Goal: Navigation & Orientation: Find specific page/section

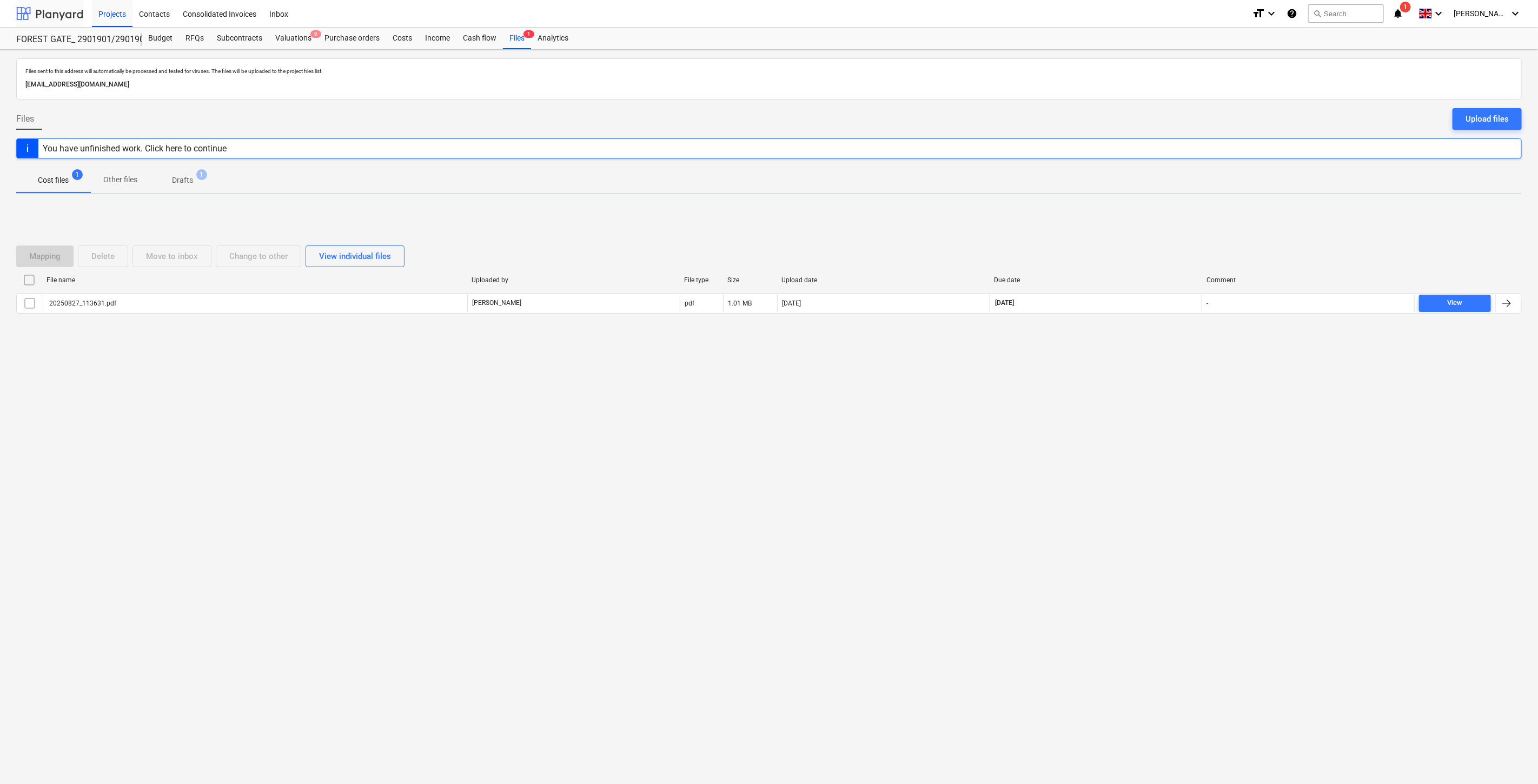
click at [44, 13] on div at bounding box center [50, 13] width 67 height 27
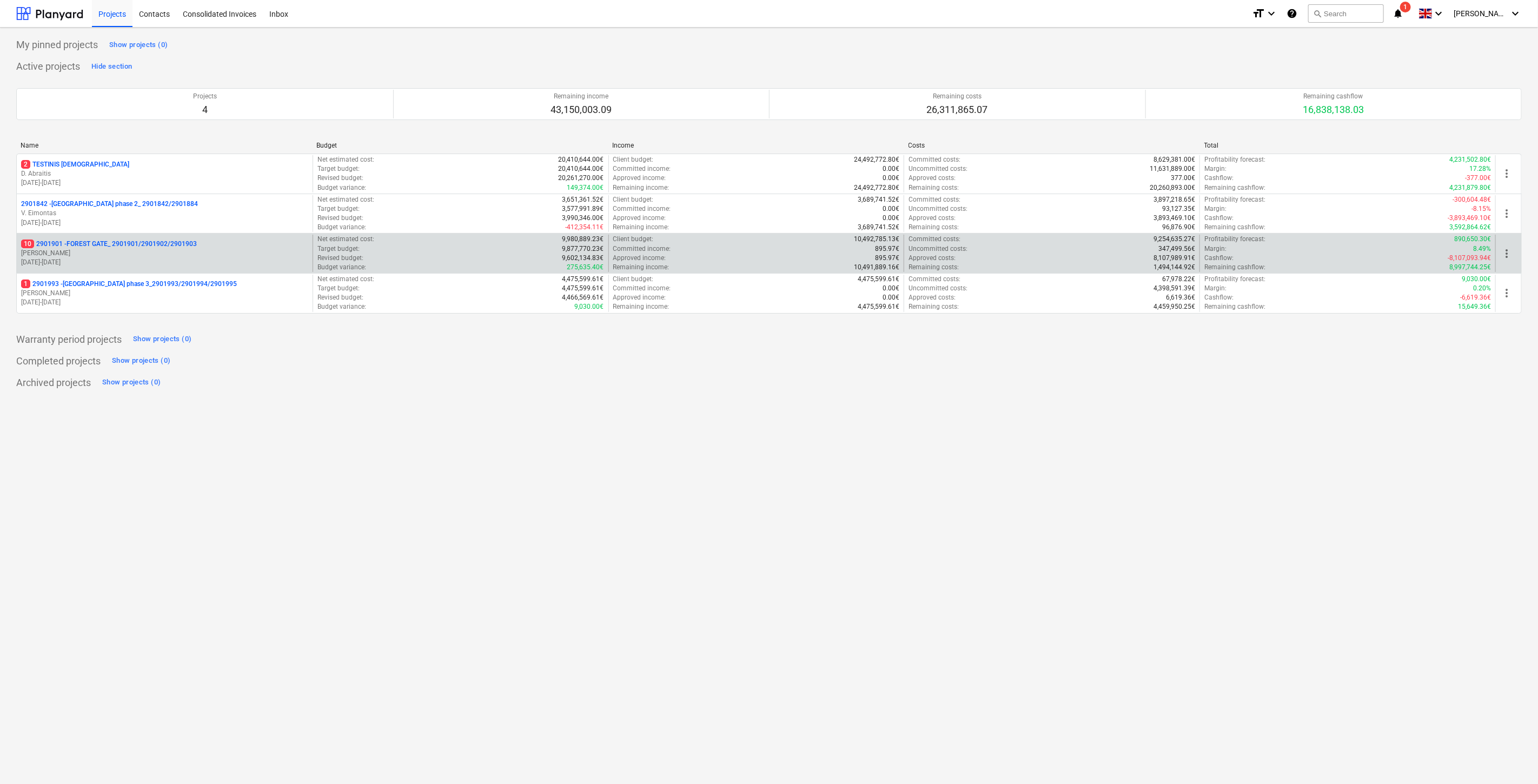
click at [128, 252] on p "[PERSON_NAME]" at bounding box center [165, 253] width 287 height 9
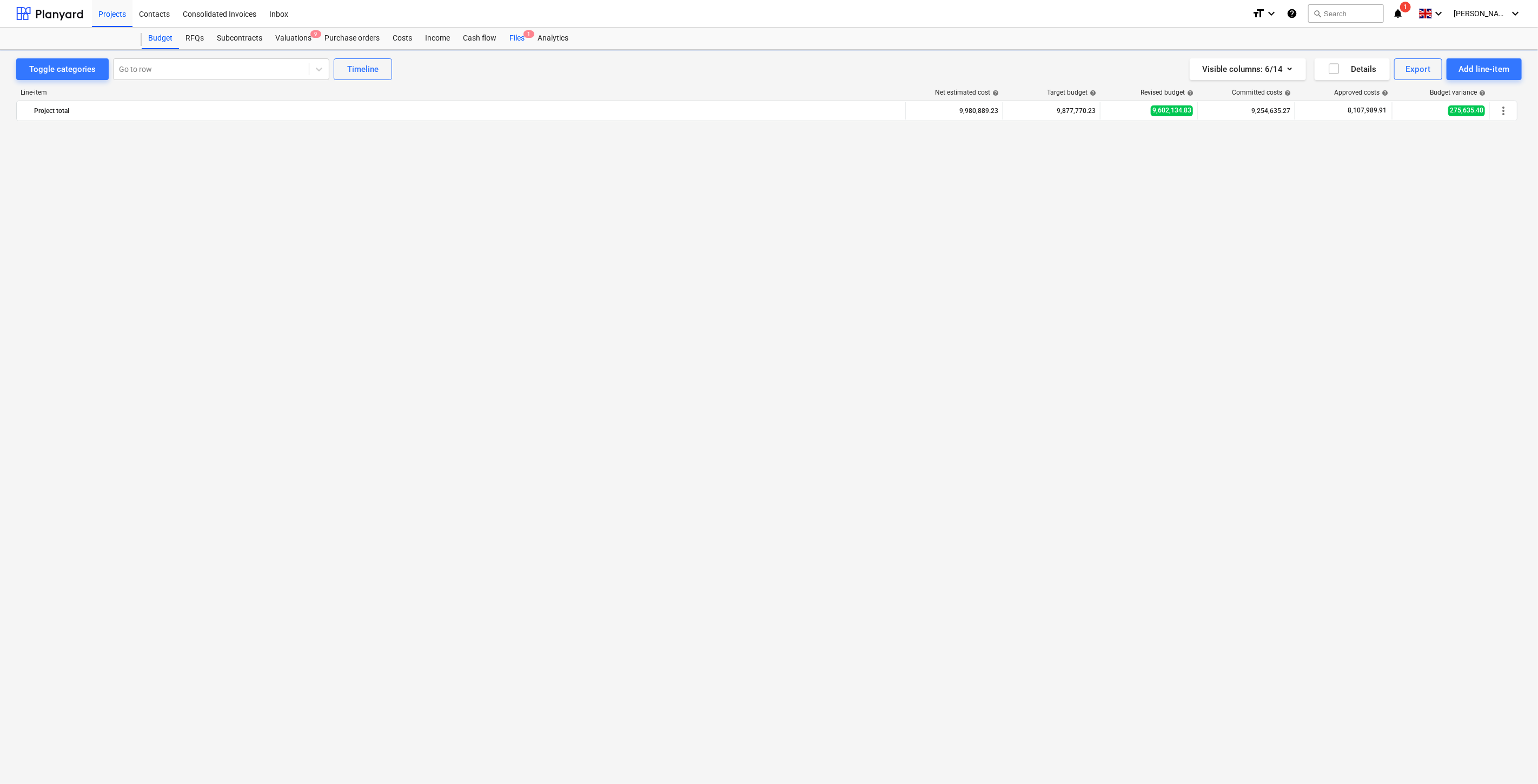
scroll to position [1785, 0]
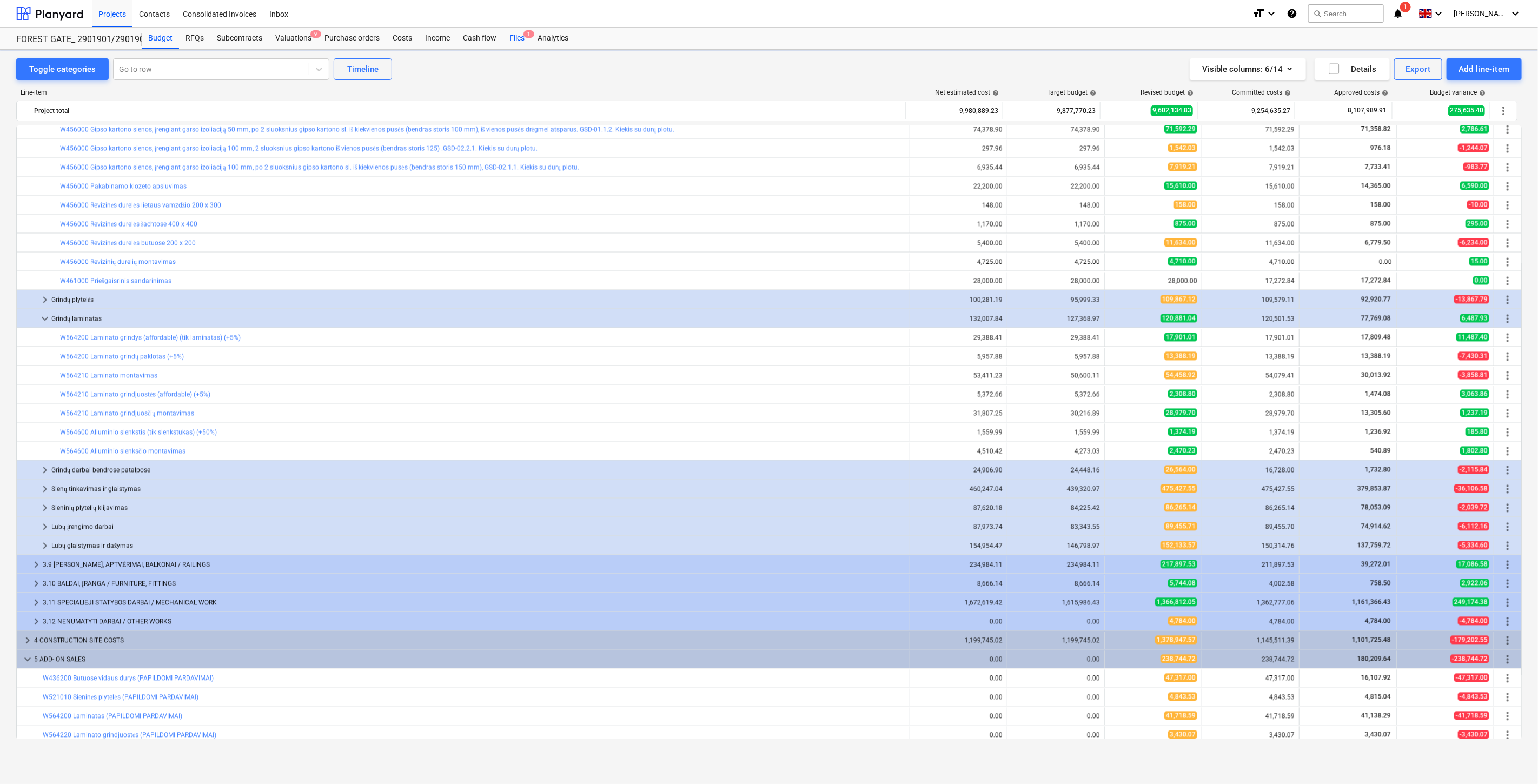
click at [511, 39] on div "Files 1" at bounding box center [516, 39] width 28 height 22
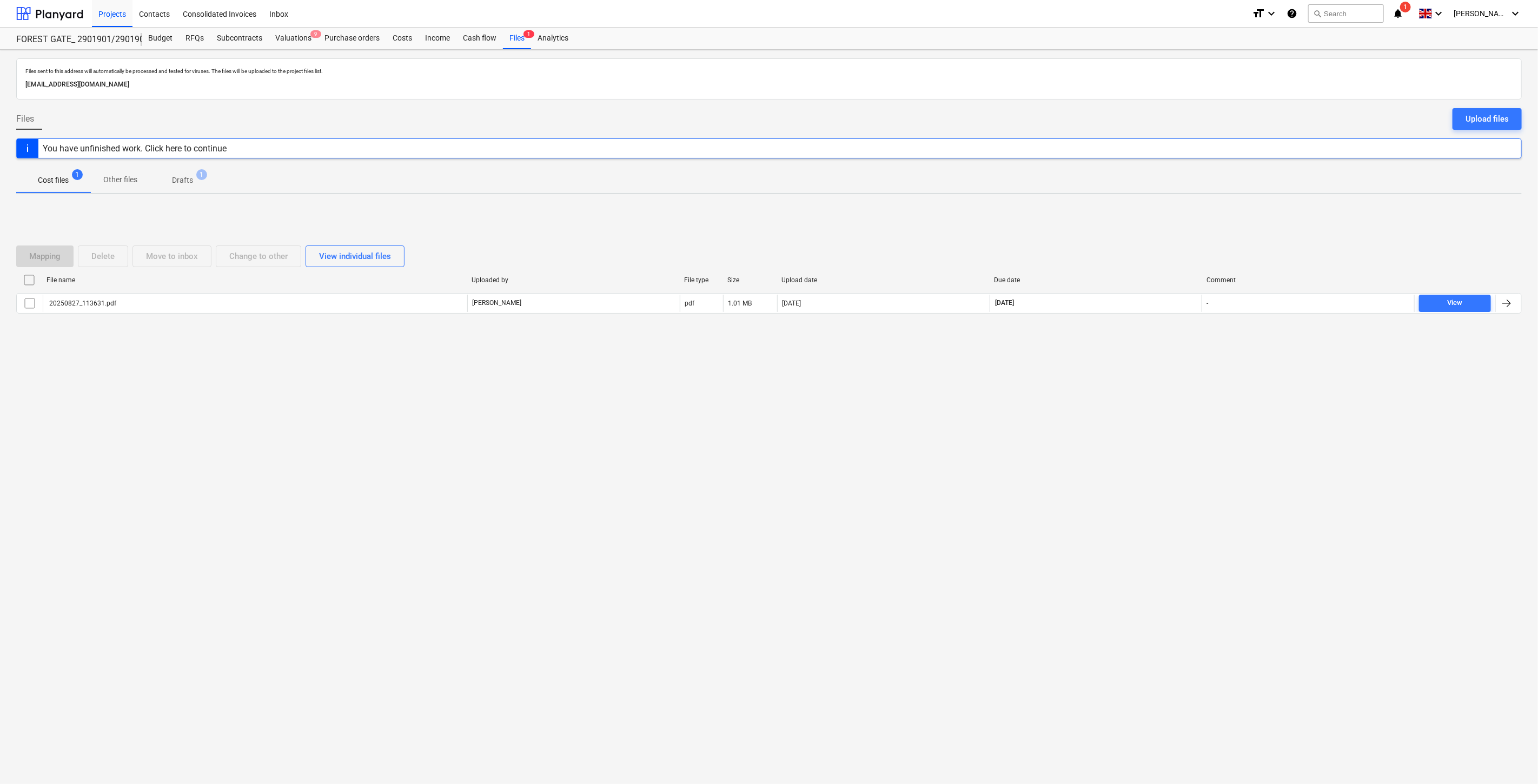
click at [1159, 226] on div "Mapping Delete Move to inbox Change to other View individual files File name Up…" at bounding box center [768, 284] width 1505 height 162
click at [1166, 215] on div "Mapping Delete Move to inbox Change to other View individual files File name Up…" at bounding box center [768, 284] width 1505 height 162
click at [1116, 443] on div "Files sent to this address will automatically be processed and tested for virus…" at bounding box center [769, 416] width 1538 height 734
click at [1138, 407] on div "Files sent to this address will automatically be processed and tested for virus…" at bounding box center [769, 416] width 1538 height 734
